Goal: Obtain resource: Download file/media

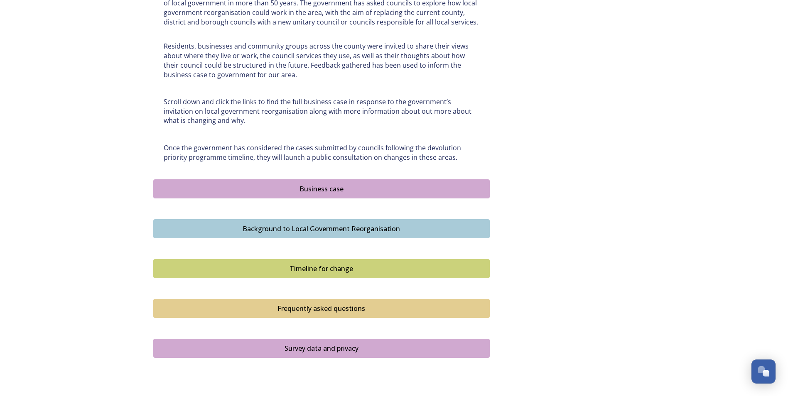
scroll to position [453, 0]
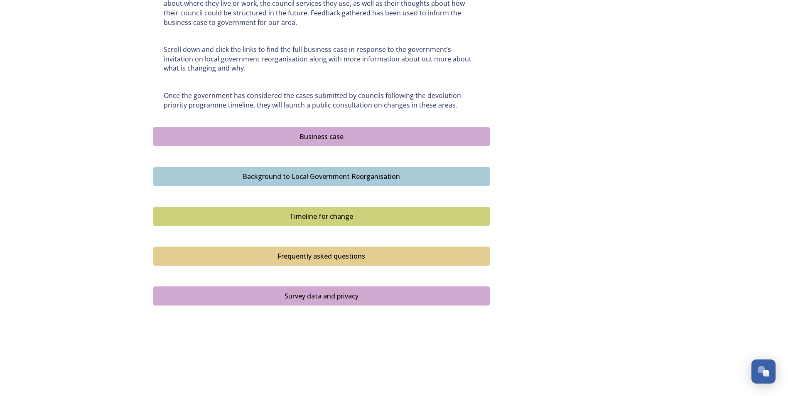
click at [324, 132] on div "Business case" at bounding box center [321, 137] width 327 height 10
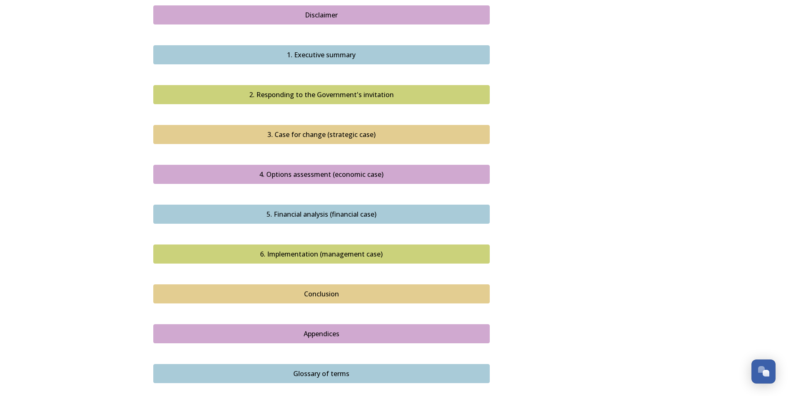
scroll to position [856, 0]
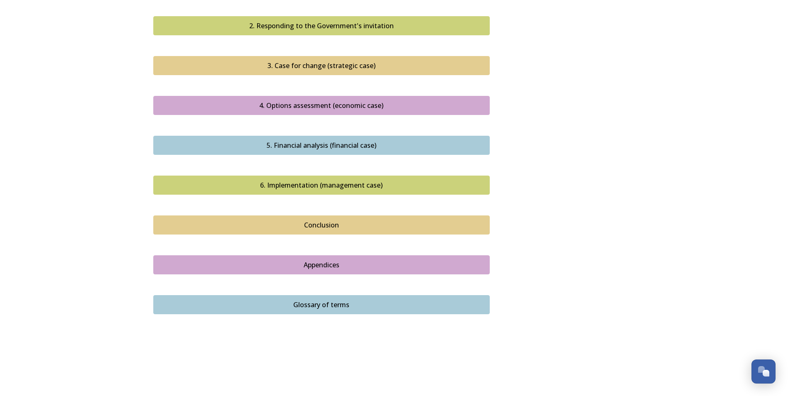
click at [327, 260] on div "Appendices" at bounding box center [321, 265] width 327 height 10
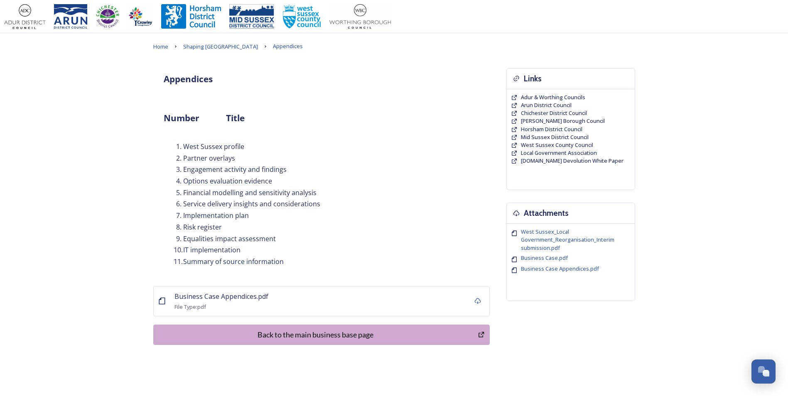
click at [351, 338] on div "Back to the main business base page" at bounding box center [316, 334] width 316 height 11
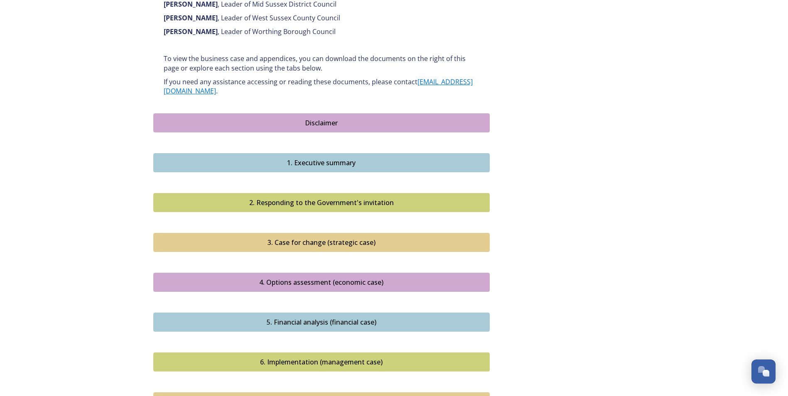
scroll to position [648, 0]
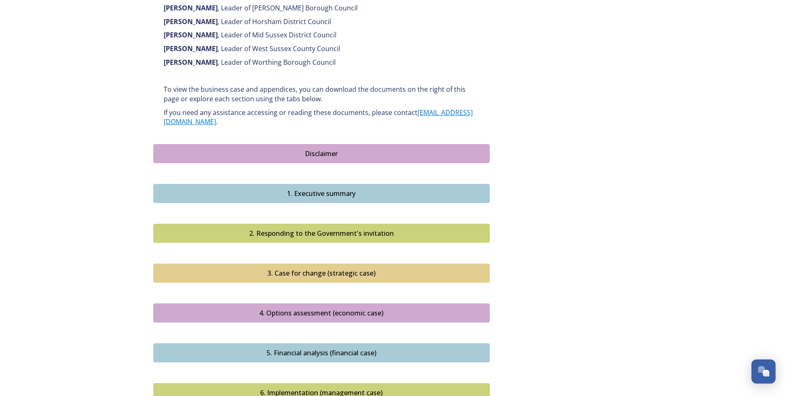
click at [315, 149] on div "Disclaimer" at bounding box center [321, 154] width 327 height 10
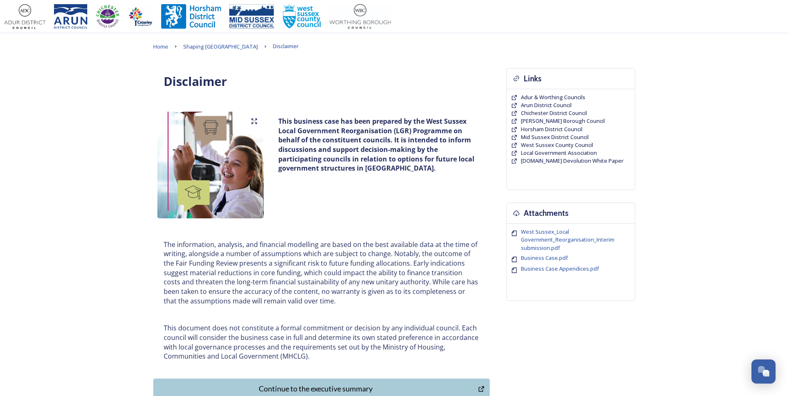
scroll to position [42, 0]
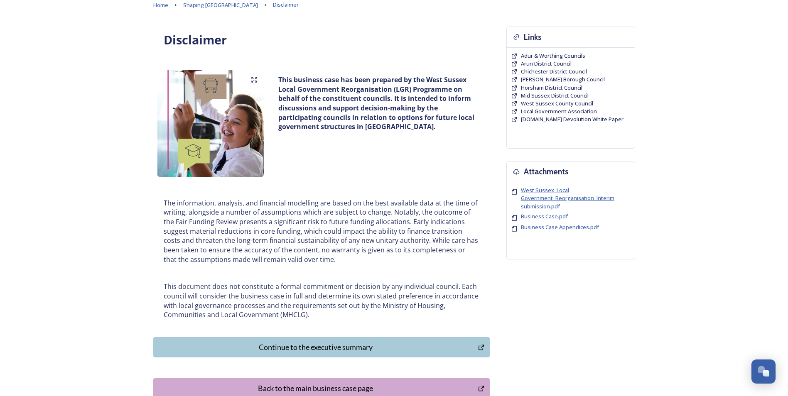
click at [548, 189] on span "West Sussex_Local Government_Reorganisation_Interim submission.pdf" at bounding box center [567, 197] width 93 height 23
click at [540, 215] on span "Business Case.pdf" at bounding box center [544, 216] width 47 height 7
click at [555, 226] on span "Business Case Appendices.pdf" at bounding box center [560, 226] width 78 height 7
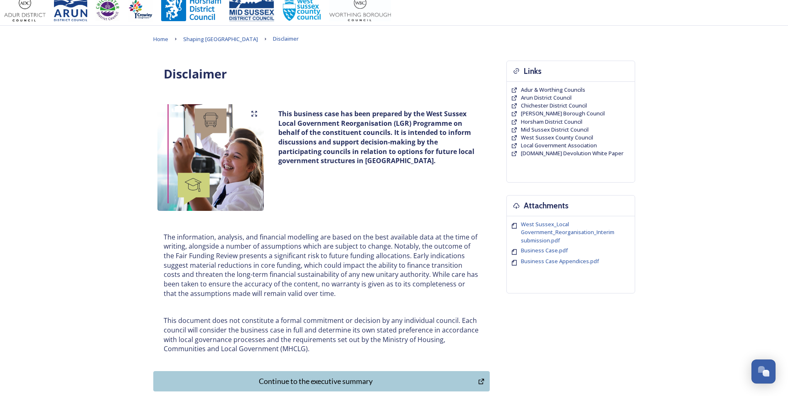
scroll to position [0, 0]
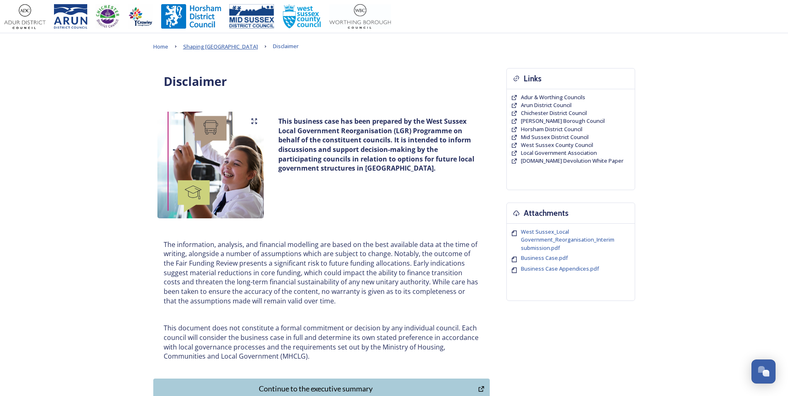
click at [197, 46] on span "Shaping [GEOGRAPHIC_DATA]" at bounding box center [220, 46] width 75 height 7
